Goal: Use online tool/utility: Utilize a website feature to perform a specific function

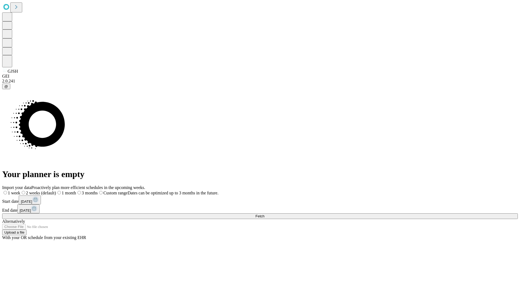
click at [264, 214] on span "Fetch" at bounding box center [259, 216] width 9 height 4
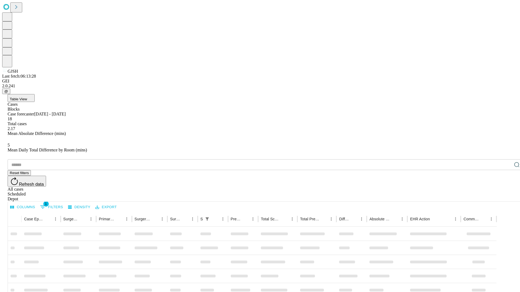
click at [27, 97] on span "Table View" at bounding box center [18, 99] width 17 height 4
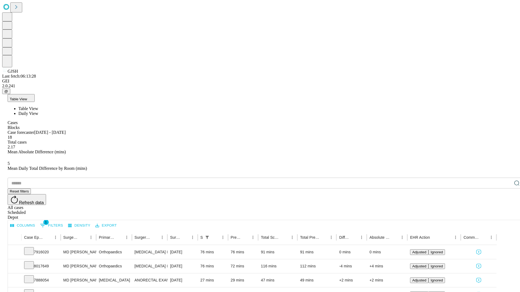
click at [38, 111] on span "Daily View" at bounding box center [28, 113] width 20 height 5
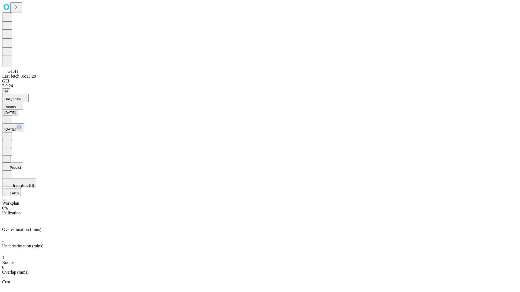
click at [23, 163] on button "Predict" at bounding box center [12, 167] width 21 height 8
